Goal: Information Seeking & Learning: Learn about a topic

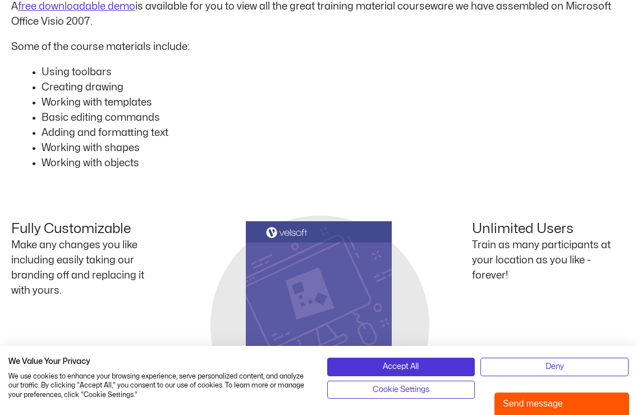
scroll to position [452, 0]
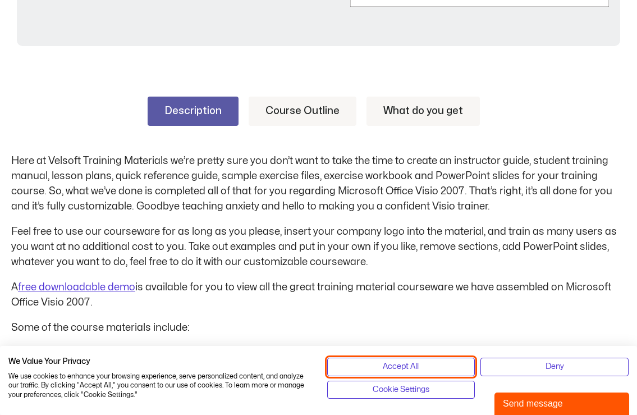
click at [375, 362] on button "Accept All" at bounding box center [401, 366] width 148 height 18
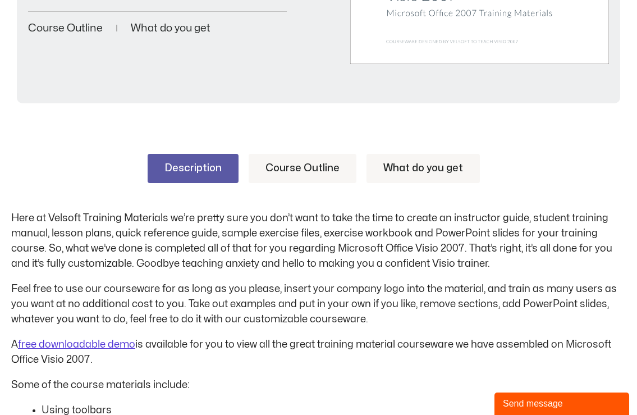
scroll to position [223, 0]
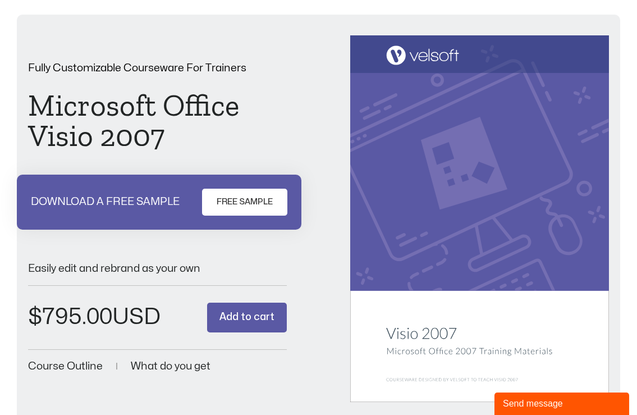
click at [54, 123] on h1 "Microsoft Office Visio 2007" at bounding box center [157, 120] width 259 height 61
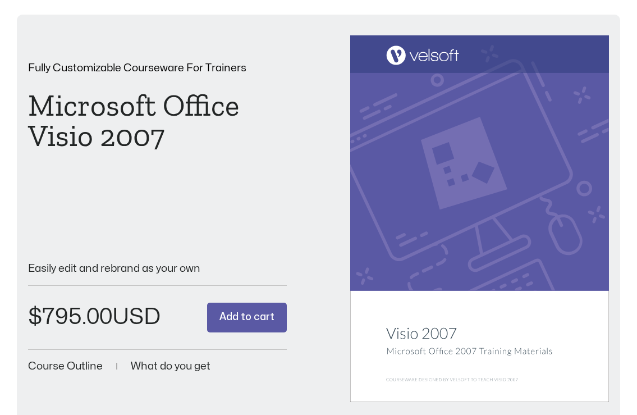
scroll to position [57, 0]
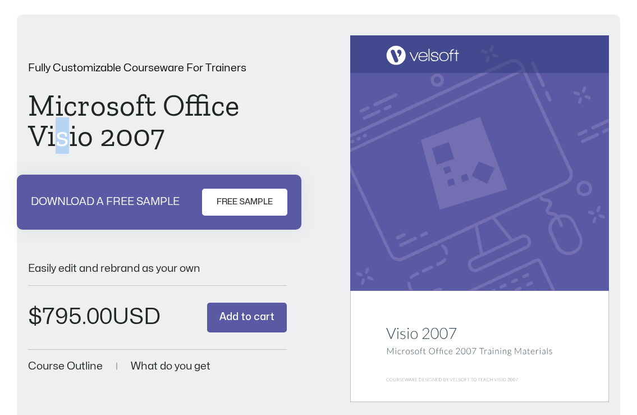
drag, startPoint x: 62, startPoint y: 133, endPoint x: 62, endPoint y: 127, distance: 6.2
click at [62, 130] on h1 "Microsoft Office Visio 2007" at bounding box center [157, 120] width 259 height 61
